Goal: Information Seeking & Learning: Learn about a topic

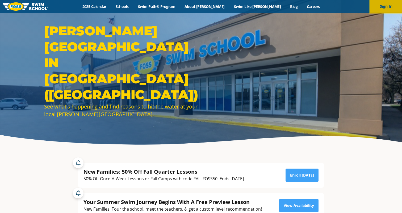
click at [381, 7] on button "Sign In" at bounding box center [386, 6] width 32 height 13
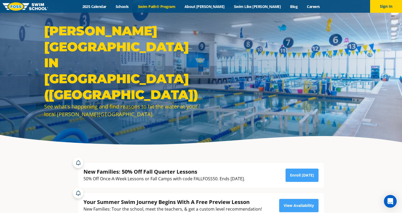
click at [176, 6] on link "Swim Path® Program" at bounding box center [156, 6] width 47 height 5
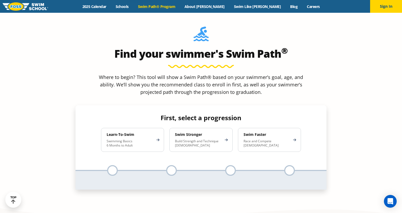
scroll to position [483, 0]
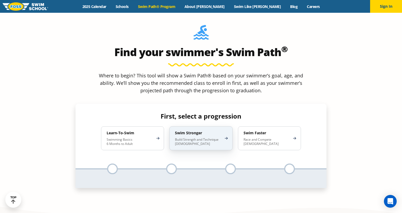
click at [209, 126] on div "Swim Stronger Build Strength and Technique [DEMOGRAPHIC_DATA]" at bounding box center [200, 138] width 63 height 24
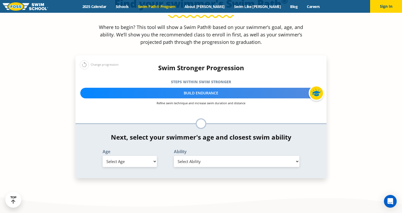
scroll to position [532, 0]
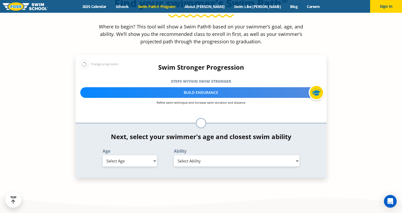
click at [143, 155] on select "Select Age [DEMOGRAPHIC_DATA] months - 1 year 1 year 2 years 3 years 4 years 5 …" at bounding box center [130, 160] width 54 height 11
select select "7-years"
click at [195, 155] on select "Select Ability First in-water experience When in the water, reliant on a life j…" at bounding box center [237, 160] width 126 height 11
select select "7-years-swims-front-crawl-and-backstroke-for-25-ft-with-a-flip-from-stomach-to-…"
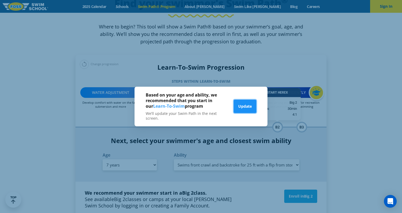
click at [245, 109] on button "Update" at bounding box center [245, 106] width 23 height 13
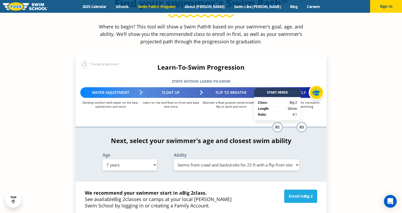
click at [155, 159] on select "Select Age [DEMOGRAPHIC_DATA] months - 1 year 1 year 2 years 3 years 4 years 5 …" at bounding box center [130, 164] width 54 height 11
select select "6-years"
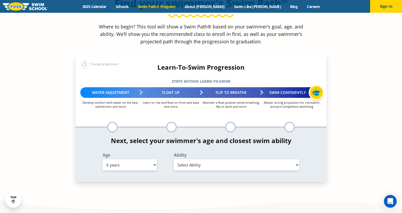
click at [225, 159] on select "Select Ability First in-water experience When in the water, reliant on a life j…" at bounding box center [237, 164] width 126 height 11
select select "6-years-swims-front-crawl-and-backstroke-for-25-ft-with-a-flip-from-stomach-to-…"
